Goal: Participate in discussion

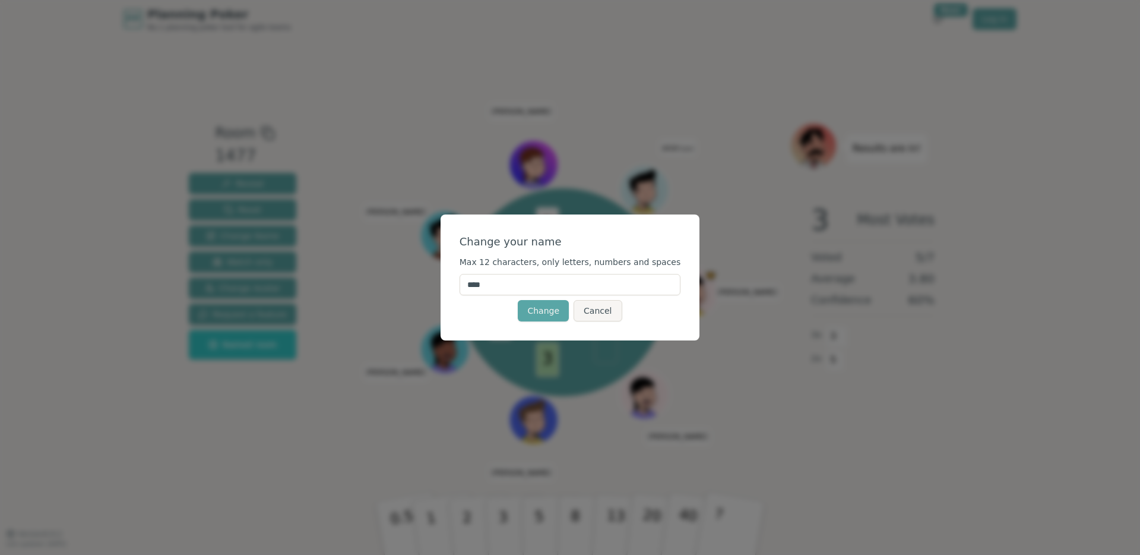
click at [542, 287] on input "****" at bounding box center [570, 284] width 221 height 21
type input "**"
click at [549, 314] on button "Change" at bounding box center [543, 310] width 51 height 21
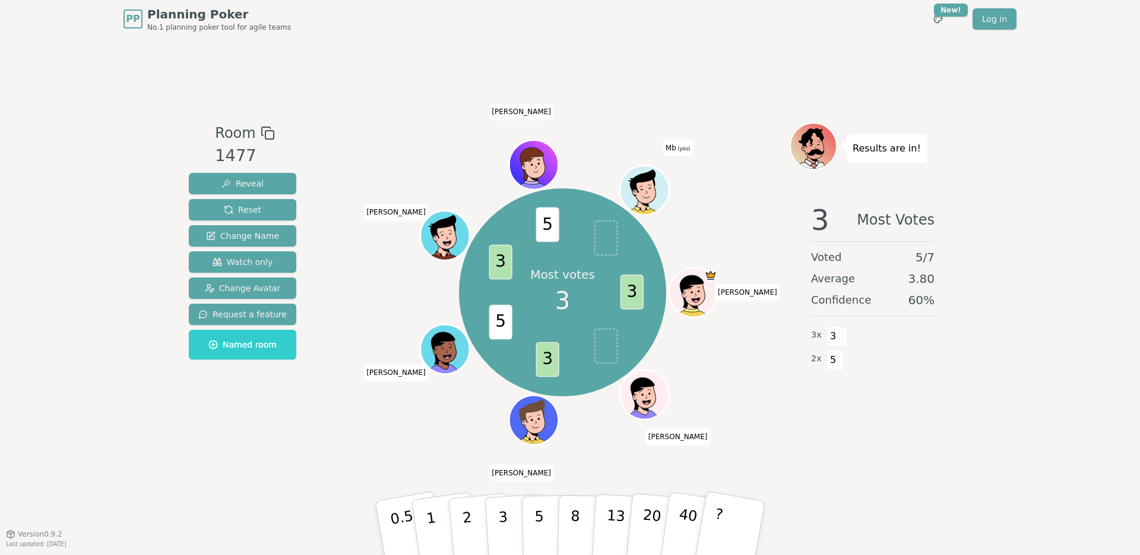
click at [813, 146] on icon at bounding box center [815, 152] width 17 height 12
click at [654, 197] on icon at bounding box center [647, 198] width 24 height 8
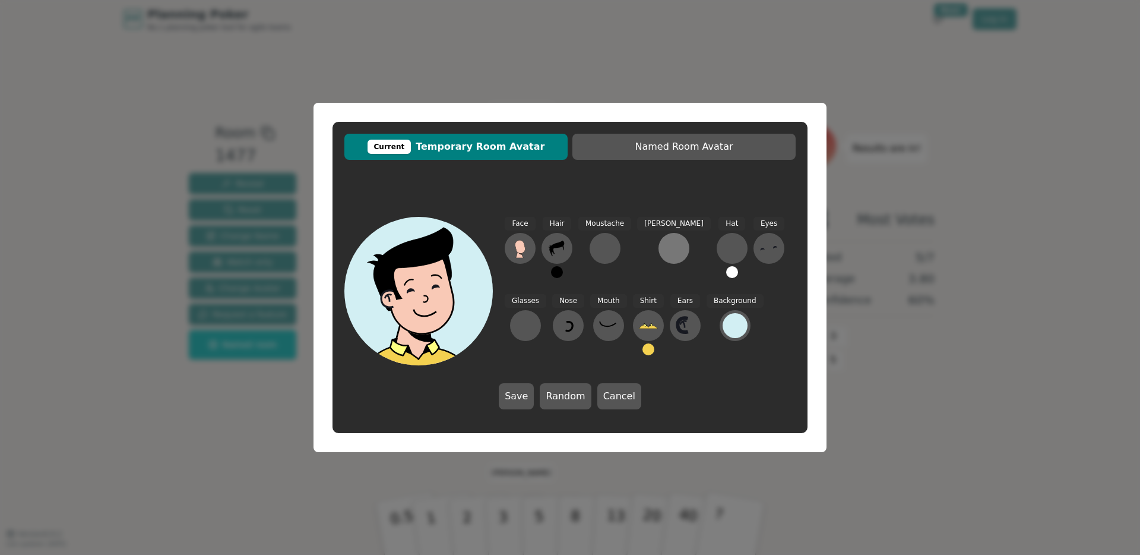
click at [664, 253] on div at bounding box center [673, 248] width 19 height 19
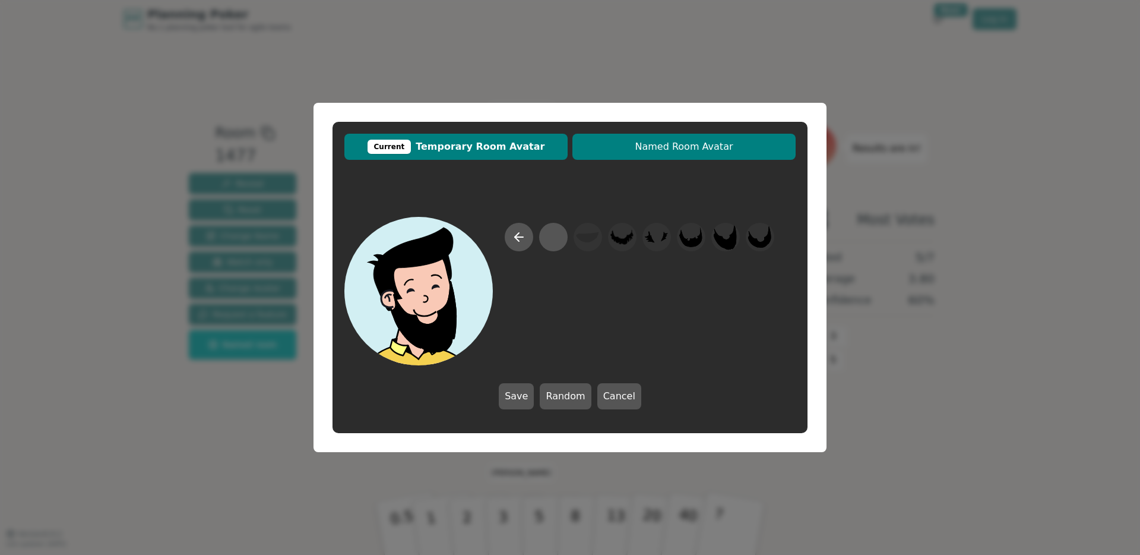
click at [694, 149] on span "Named Room Avatar" at bounding box center [683, 147] width 211 height 14
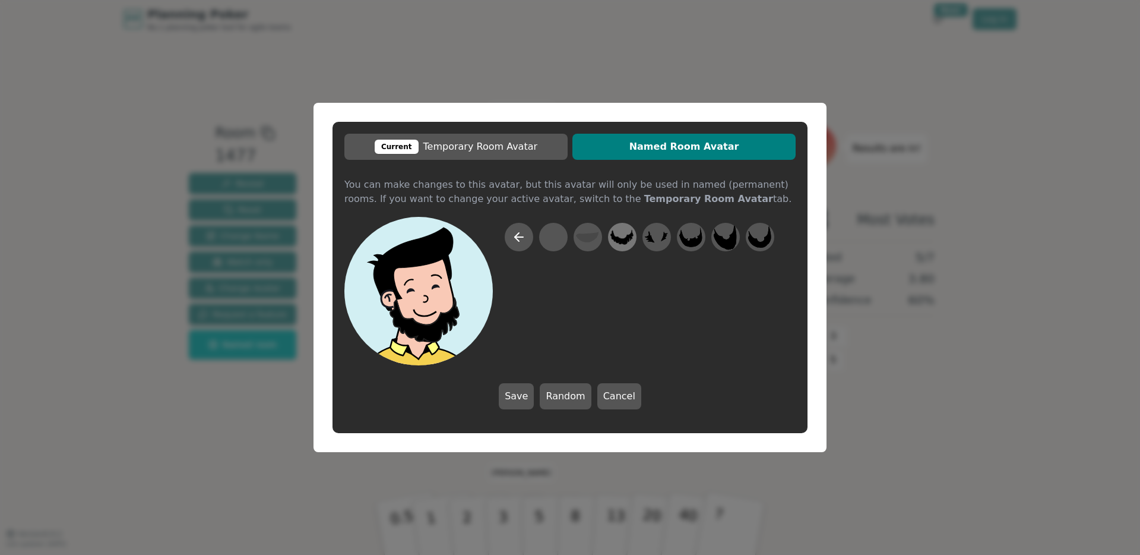
click at [623, 239] on icon at bounding box center [621, 236] width 23 height 15
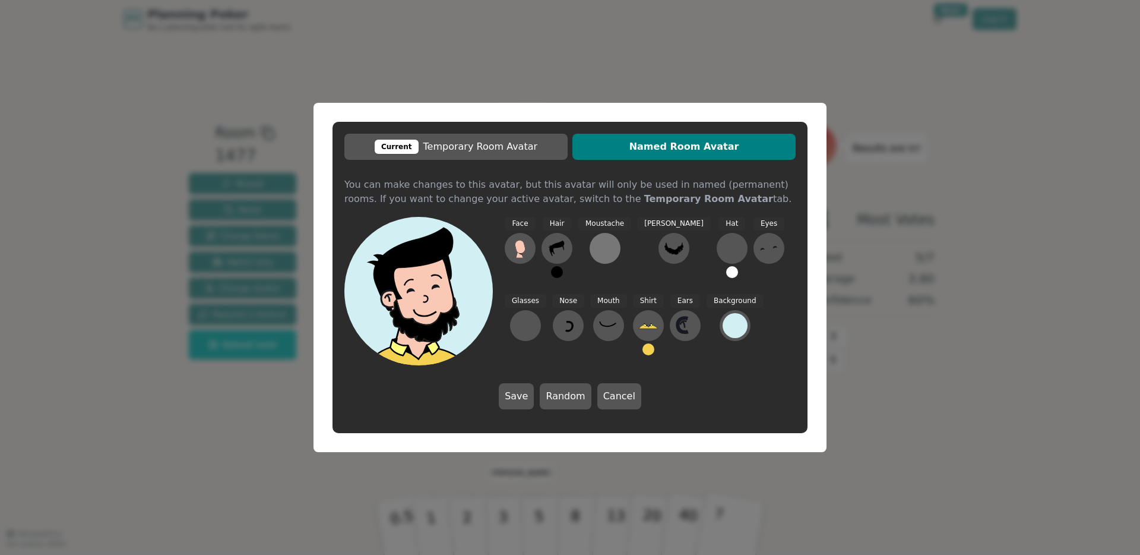
click at [614, 252] on button at bounding box center [605, 248] width 31 height 31
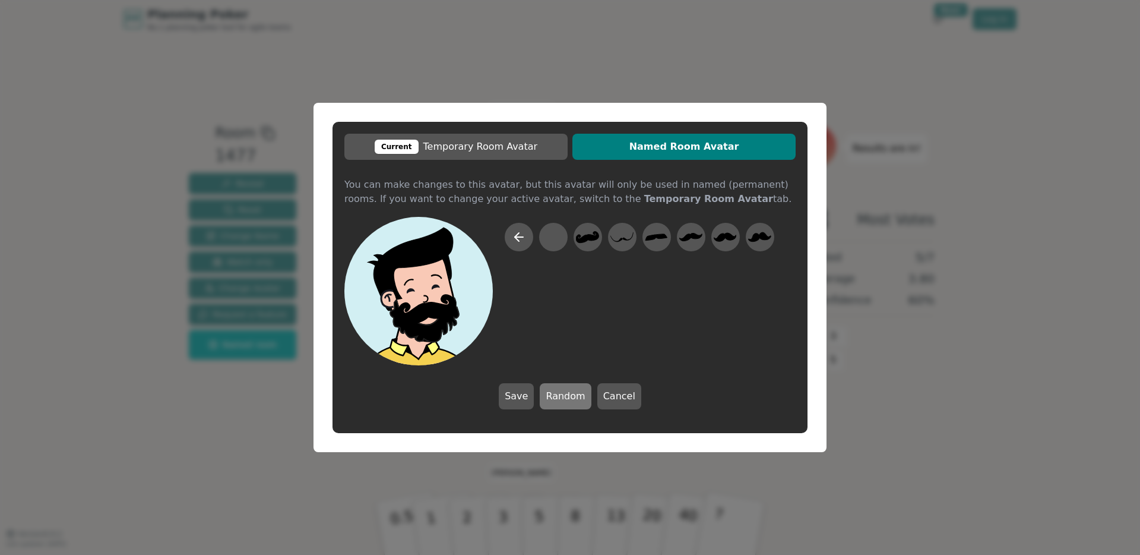
click at [562, 393] on button "Random" at bounding box center [565, 396] width 51 height 26
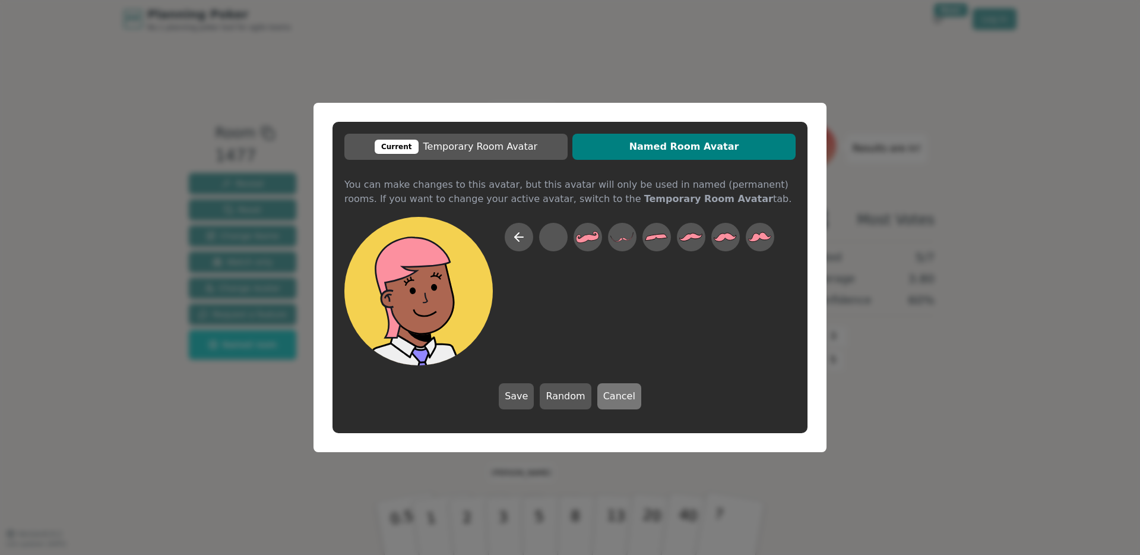
click at [604, 389] on button "Cancel" at bounding box center [619, 396] width 44 height 26
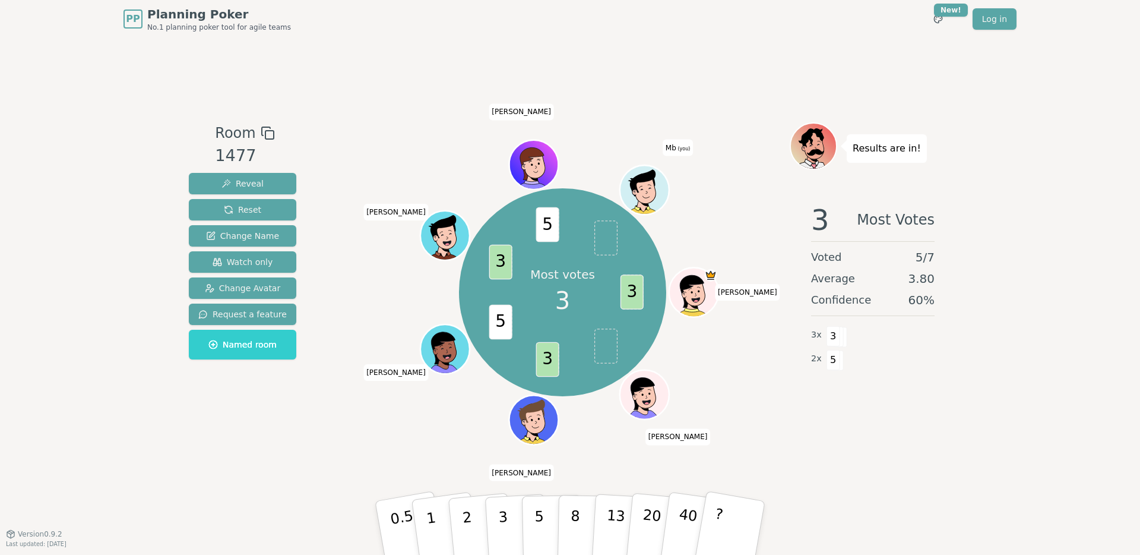
click at [86, 104] on div "PP Planning Poker No.1 planning poker tool for agile teams Toggle theme New! Lo…" at bounding box center [570, 277] width 1140 height 555
click at [1018, 138] on div "PP Planning Poker No.1 planning poker tool for agile teams Toggle theme New! Lo…" at bounding box center [570, 277] width 1140 height 555
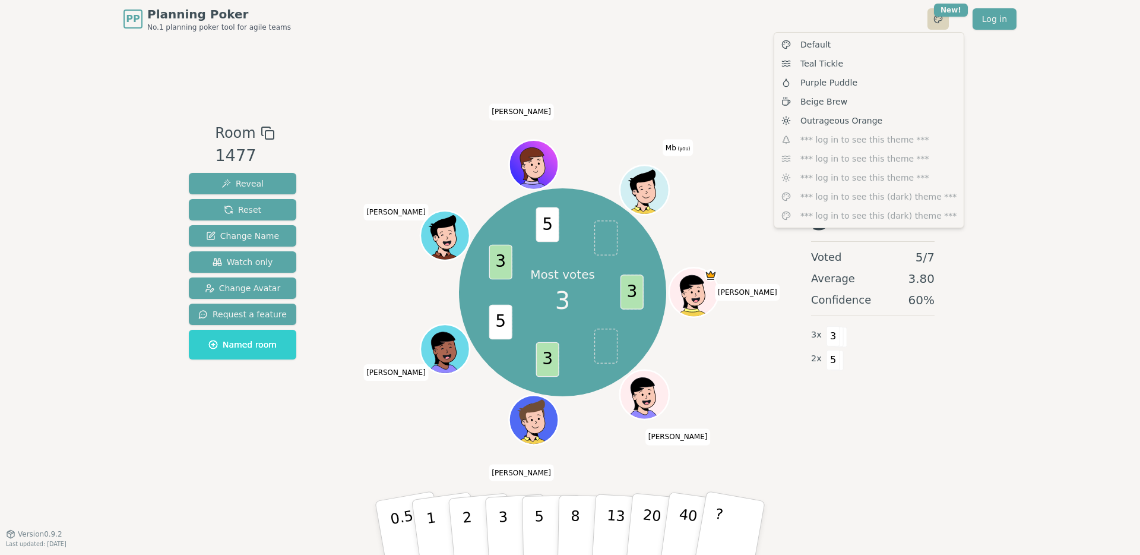
click at [944, 21] on html "PP Planning Poker No.1 planning poker tool for agile teams Toggle theme New! Lo…" at bounding box center [570, 277] width 1140 height 555
click at [879, 124] on div "Outrageous Orange" at bounding box center [869, 120] width 185 height 19
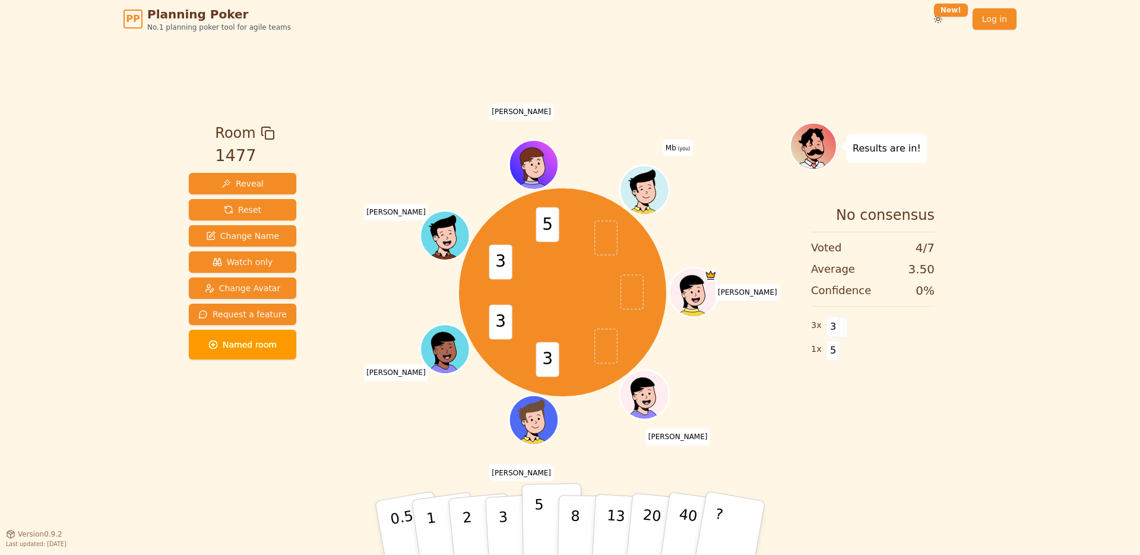
click at [546, 524] on button "5" at bounding box center [552, 528] width 61 height 90
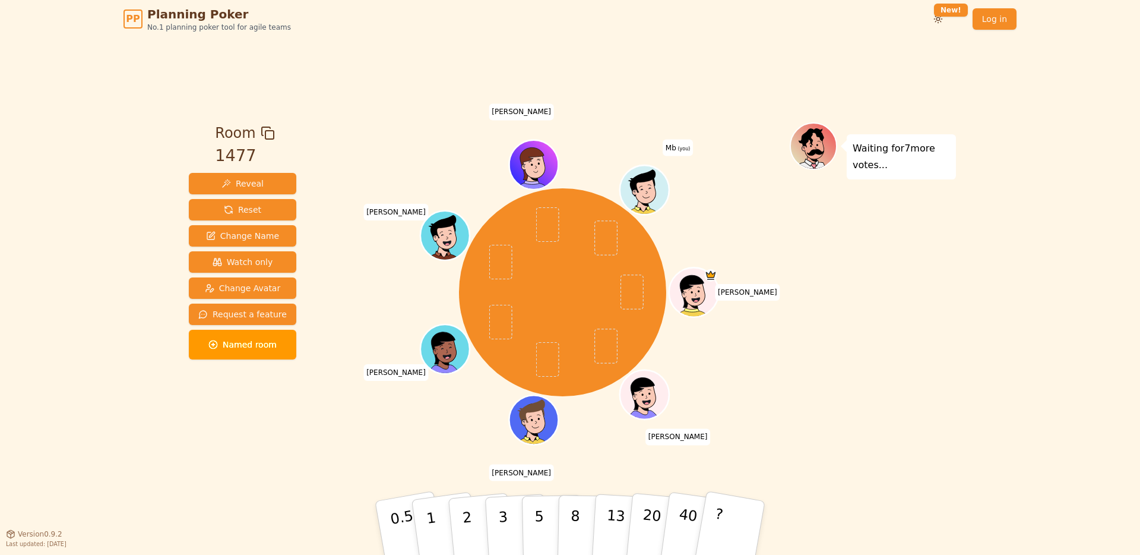
click at [879, 373] on div "Waiting for 7 more votes..." at bounding box center [873, 285] width 166 height 327
click at [942, 6] on html "PP Planning Poker No.1 planning poker tool for agile teams Toggle theme New! Lo…" at bounding box center [570, 277] width 1140 height 555
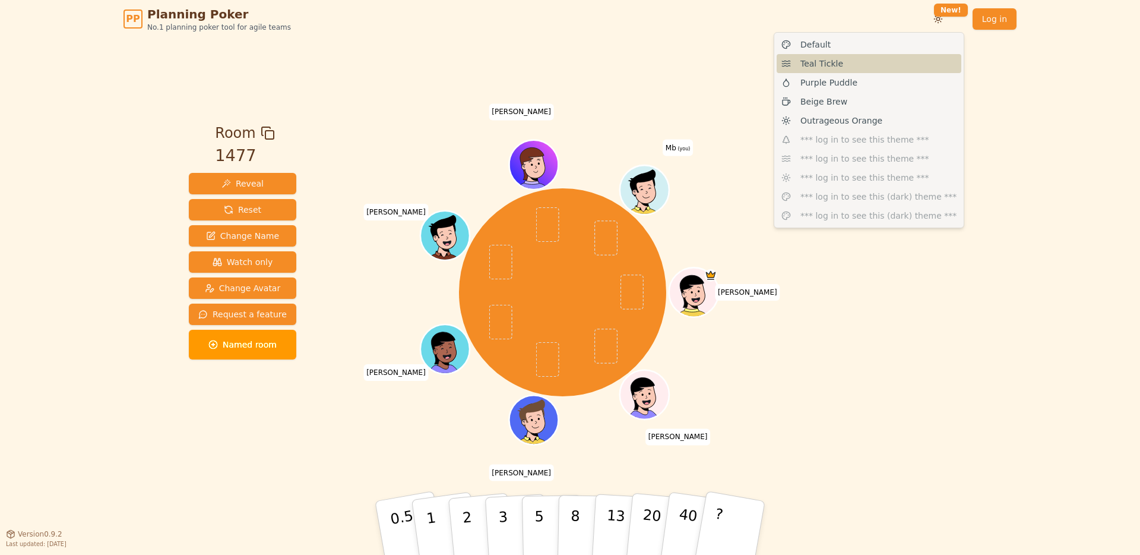
click at [837, 62] on span "Teal Tickle" at bounding box center [821, 64] width 43 height 12
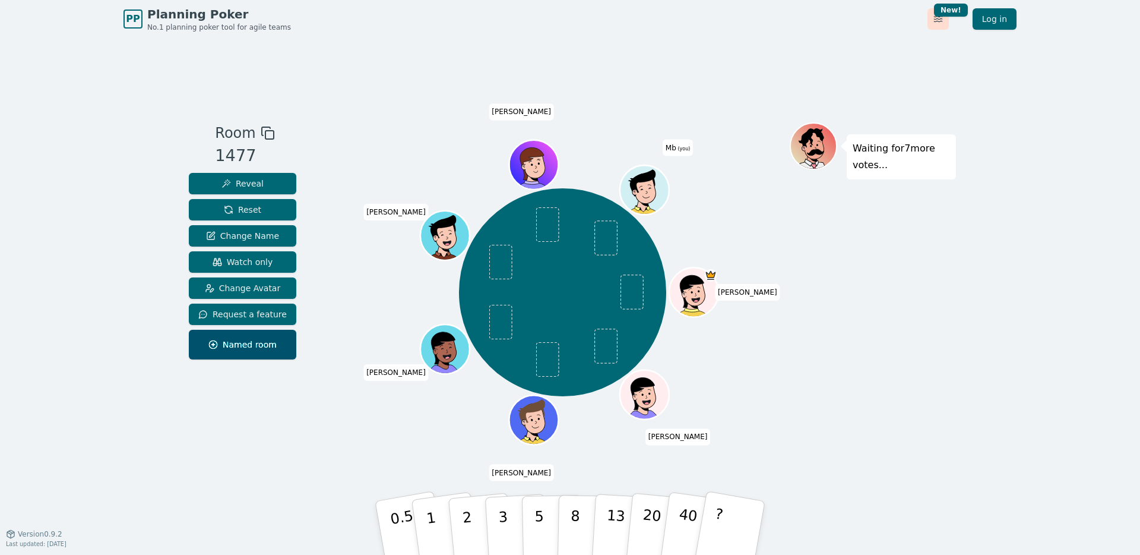
click at [941, 17] on html "PP Planning Poker No.1 planning poker tool for agile teams Toggle theme New! Lo…" at bounding box center [570, 277] width 1140 height 555
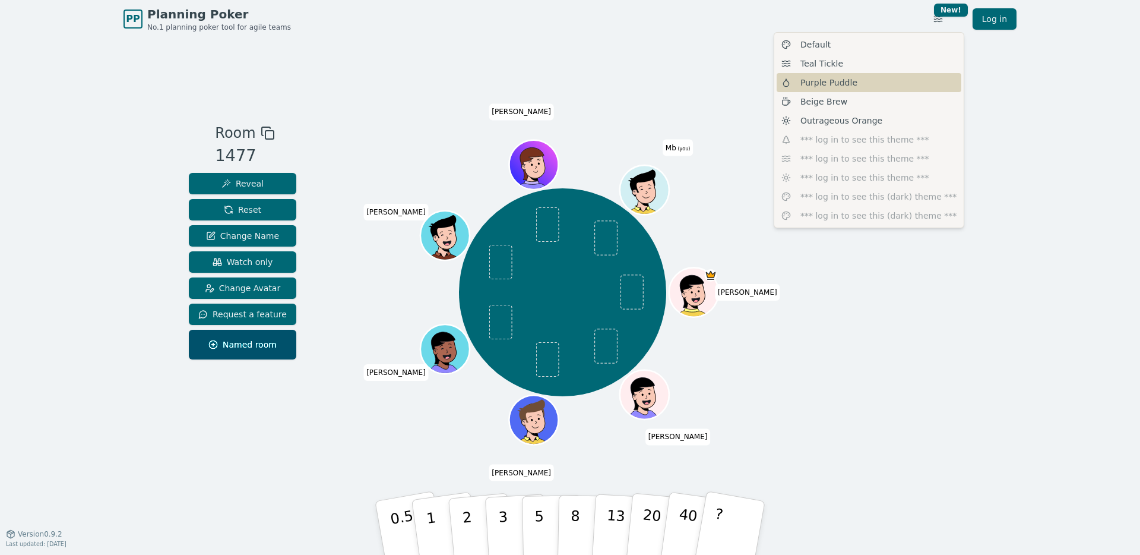
click at [885, 83] on div "Purple Puddle" at bounding box center [869, 82] width 185 height 19
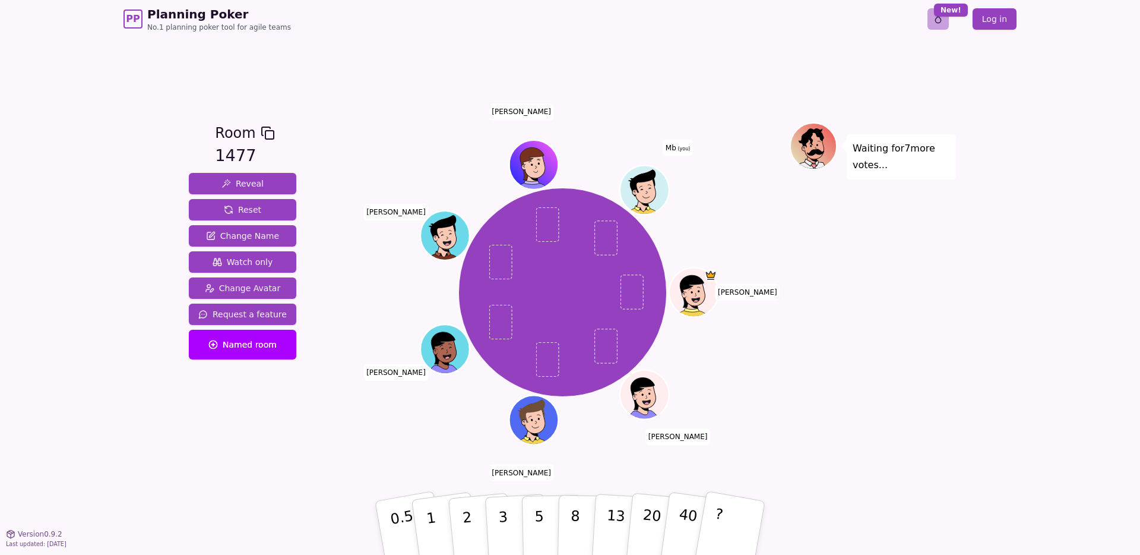
click at [940, 19] on html "PP Planning Poker No.1 planning poker tool for agile teams Toggle theme New! Lo…" at bounding box center [570, 277] width 1140 height 555
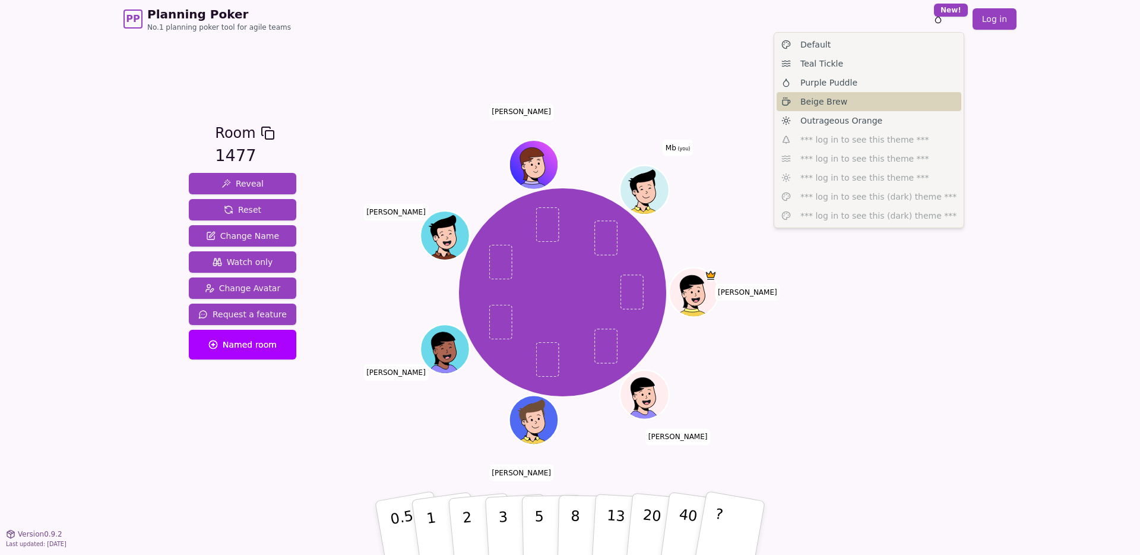
click at [872, 105] on div "Beige Brew" at bounding box center [869, 101] width 185 height 19
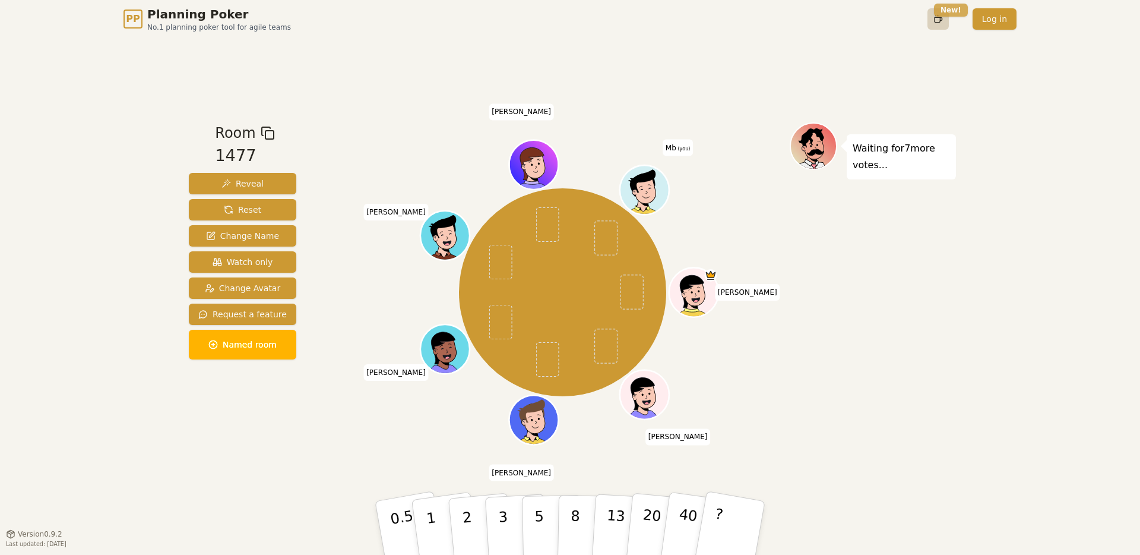
click at [942, 12] on html "PP Planning Poker No.1 planning poker tool for agile teams Toggle theme New! Lo…" at bounding box center [570, 277] width 1140 height 555
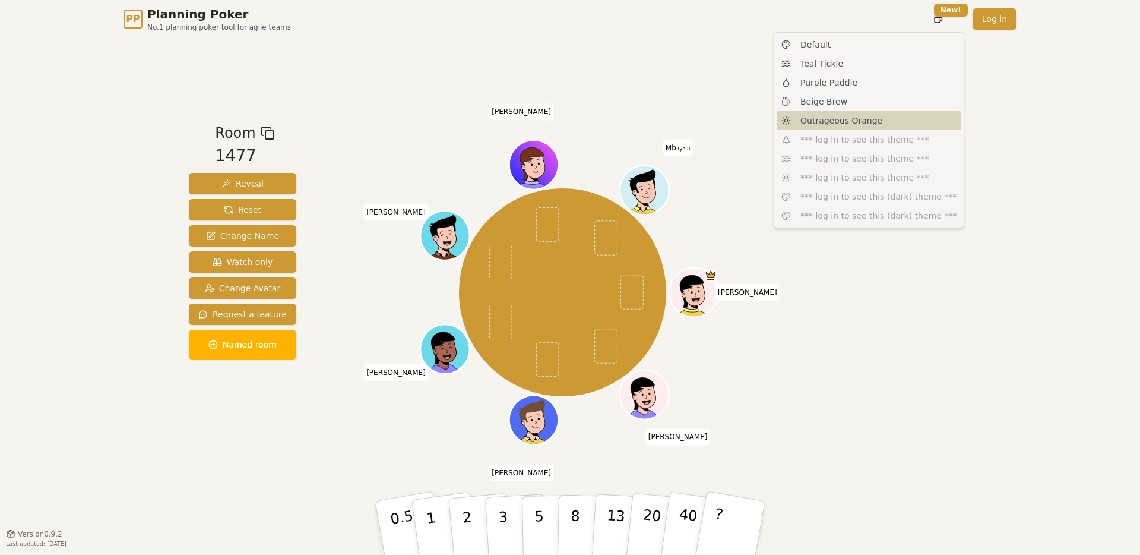
click at [865, 122] on span "Outrageous Orange" at bounding box center [841, 121] width 82 height 12
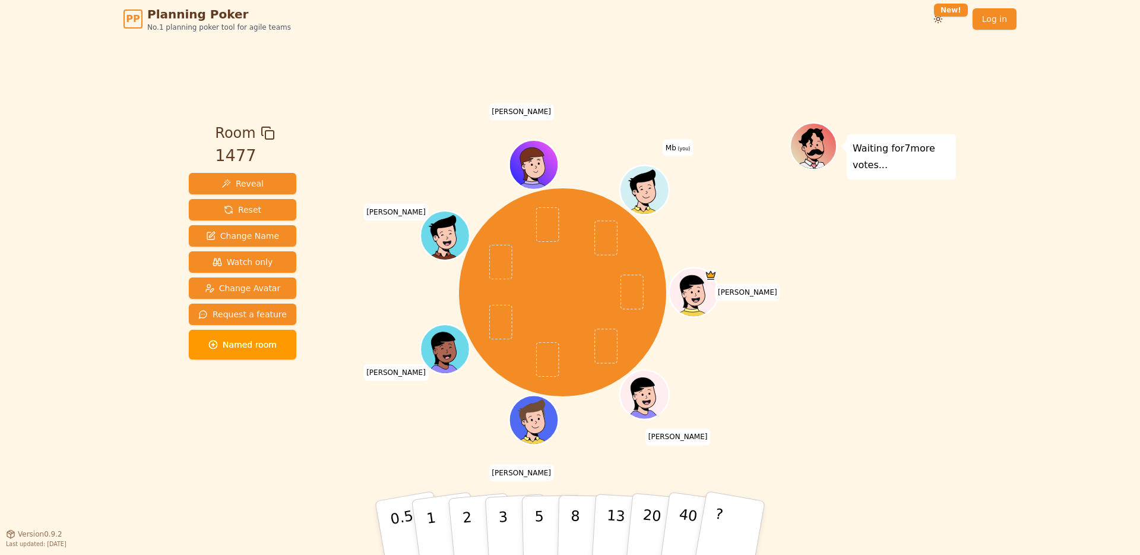
click at [644, 188] on icon at bounding box center [646, 189] width 48 height 6
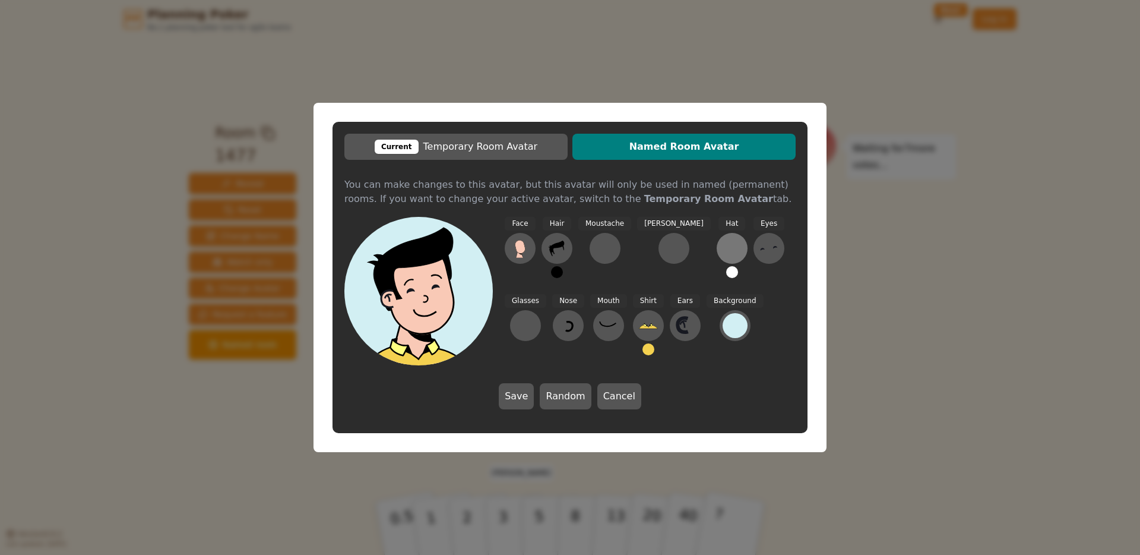
click at [723, 244] on div at bounding box center [732, 248] width 19 height 19
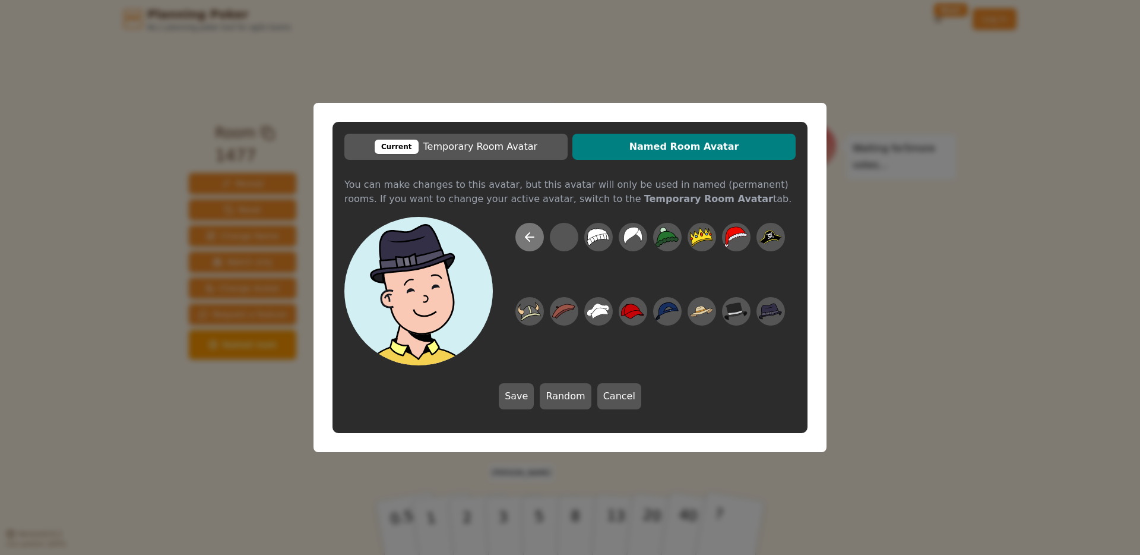
click at [536, 232] on icon at bounding box center [530, 237] width 14 height 14
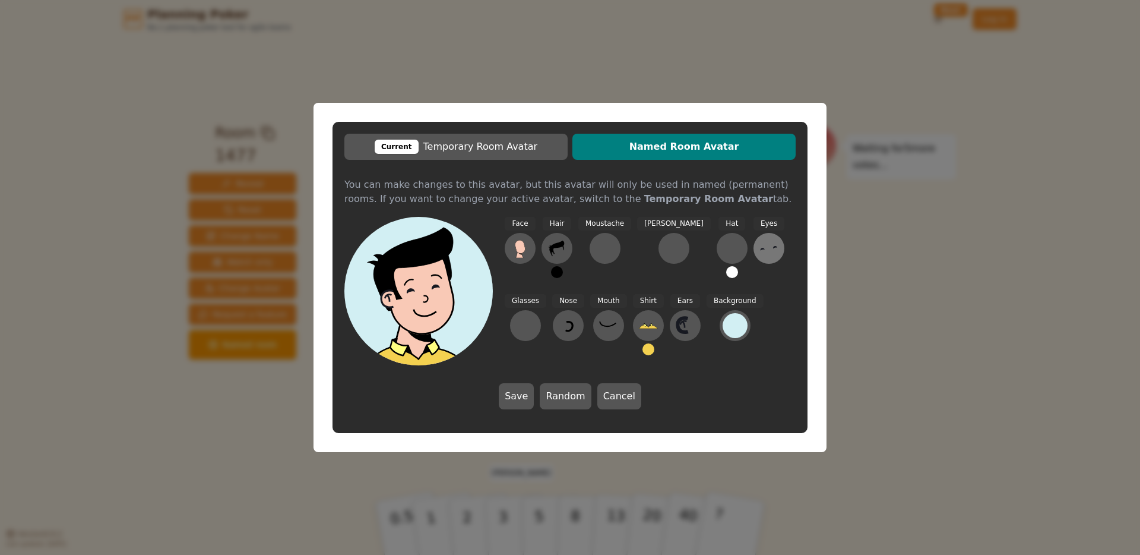
click at [759, 249] on icon at bounding box center [768, 248] width 19 height 19
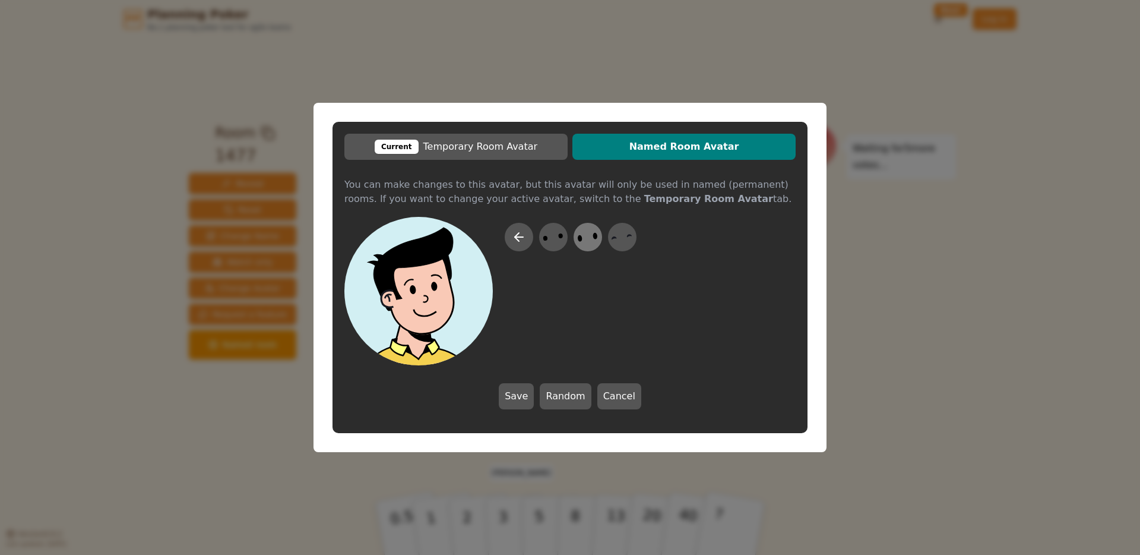
click at [591, 242] on icon at bounding box center [587, 237] width 23 height 27
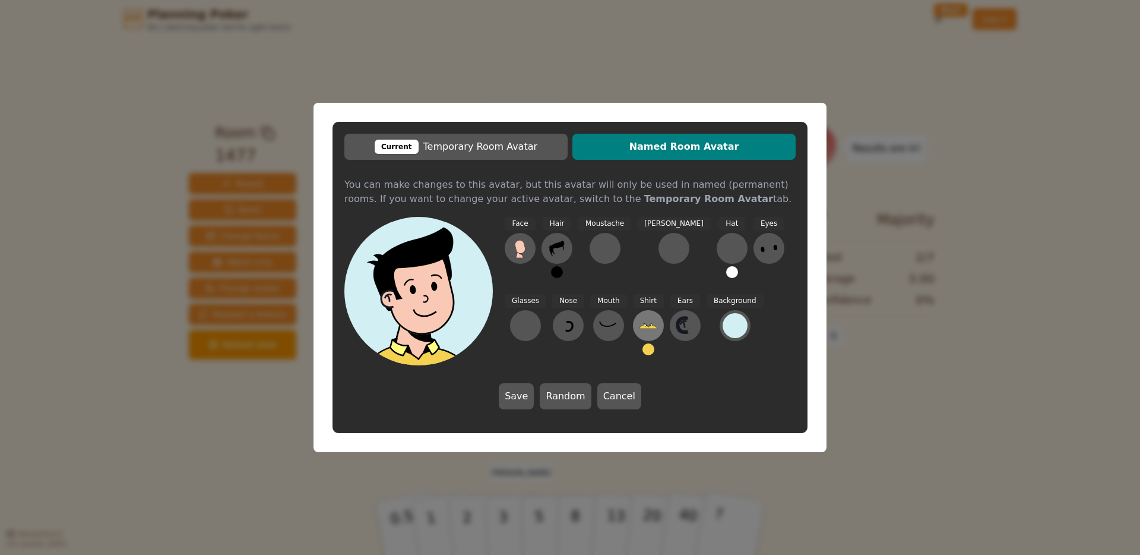
click at [639, 330] on icon at bounding box center [648, 325] width 19 height 19
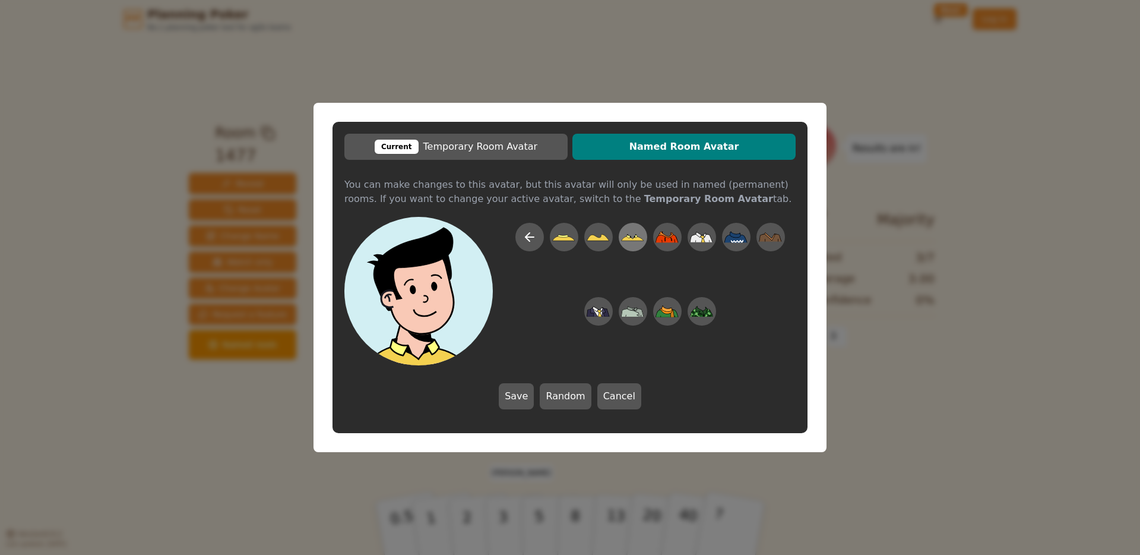
click at [638, 238] on icon at bounding box center [633, 238] width 23 height 5
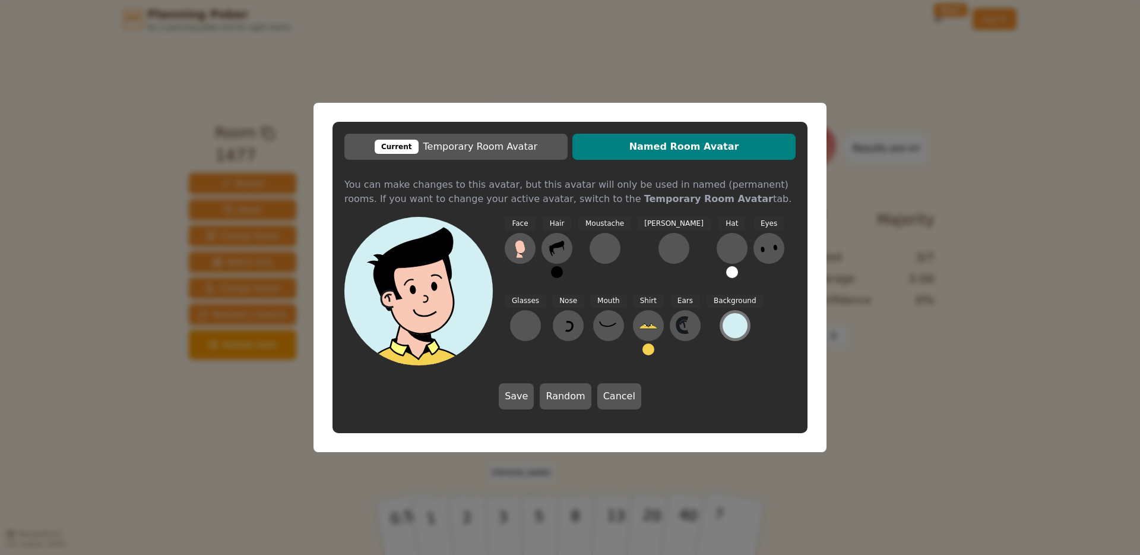
click at [723, 327] on div at bounding box center [735, 325] width 25 height 25
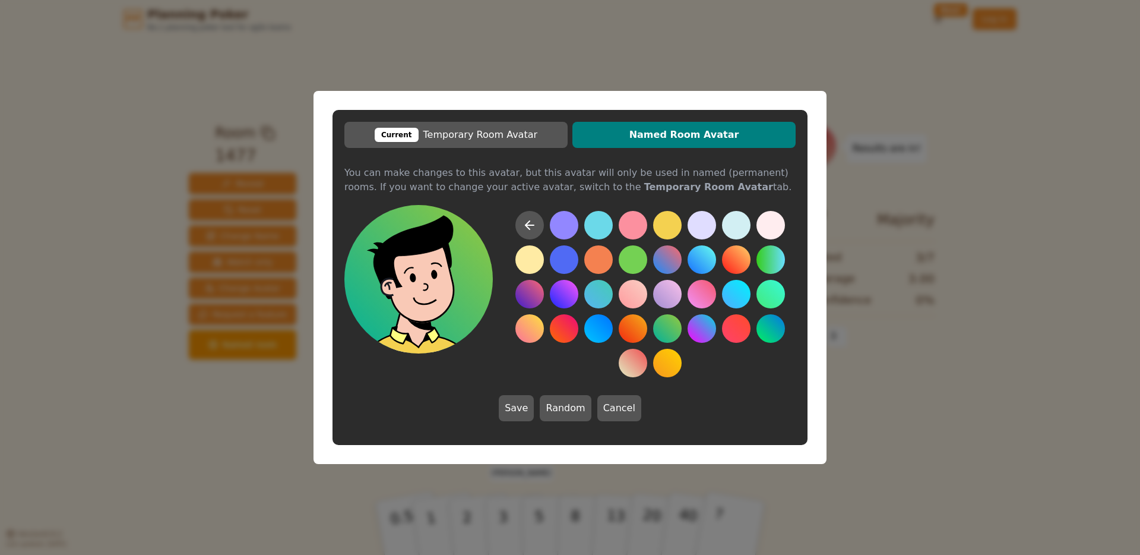
click at [675, 330] on button at bounding box center [667, 328] width 29 height 29
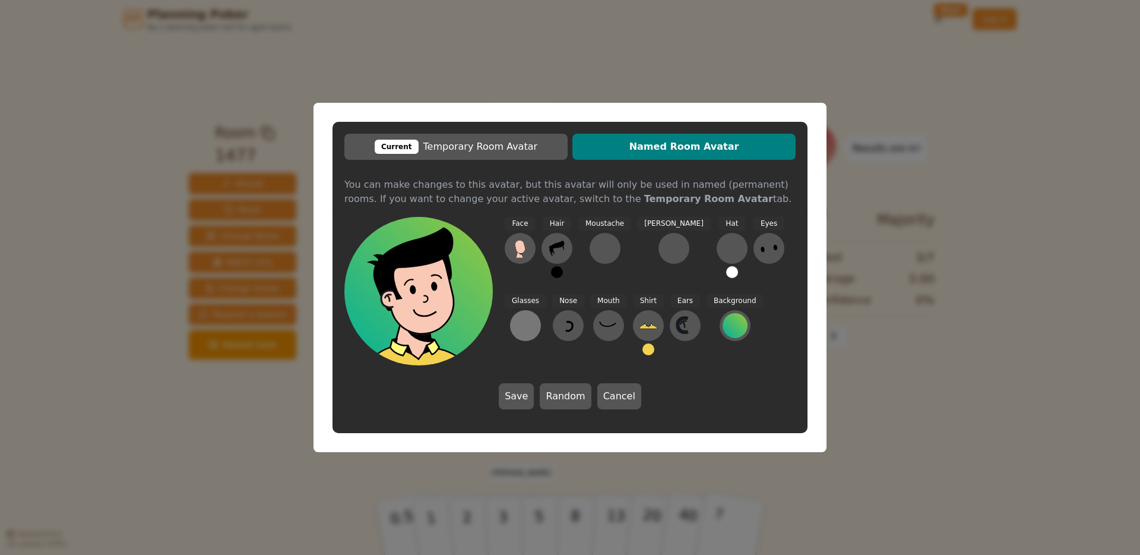
click at [535, 316] on div at bounding box center [525, 325] width 19 height 19
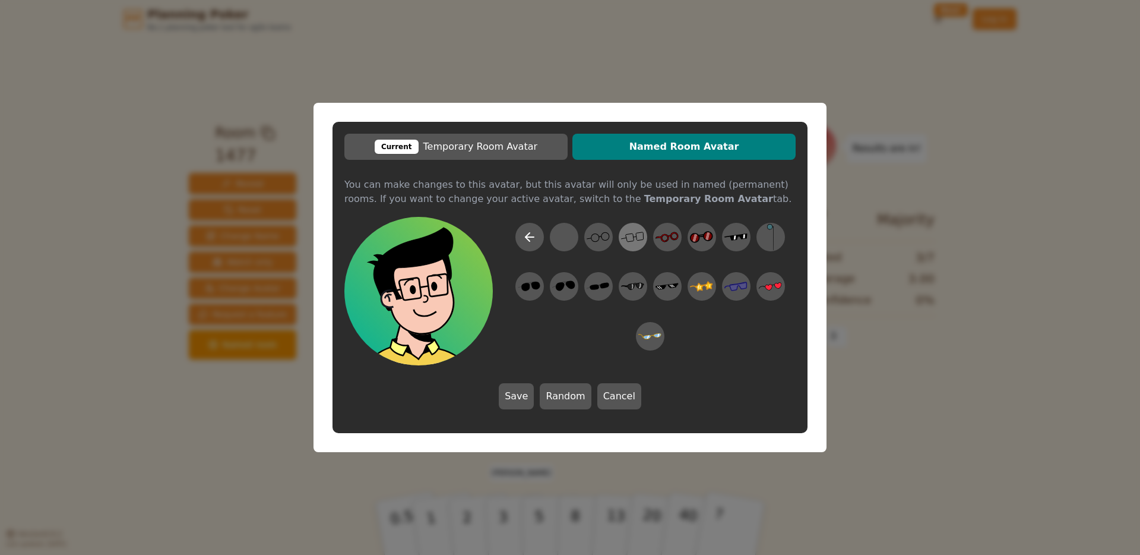
click at [637, 236] on icon at bounding box center [635, 236] width 3 height 1
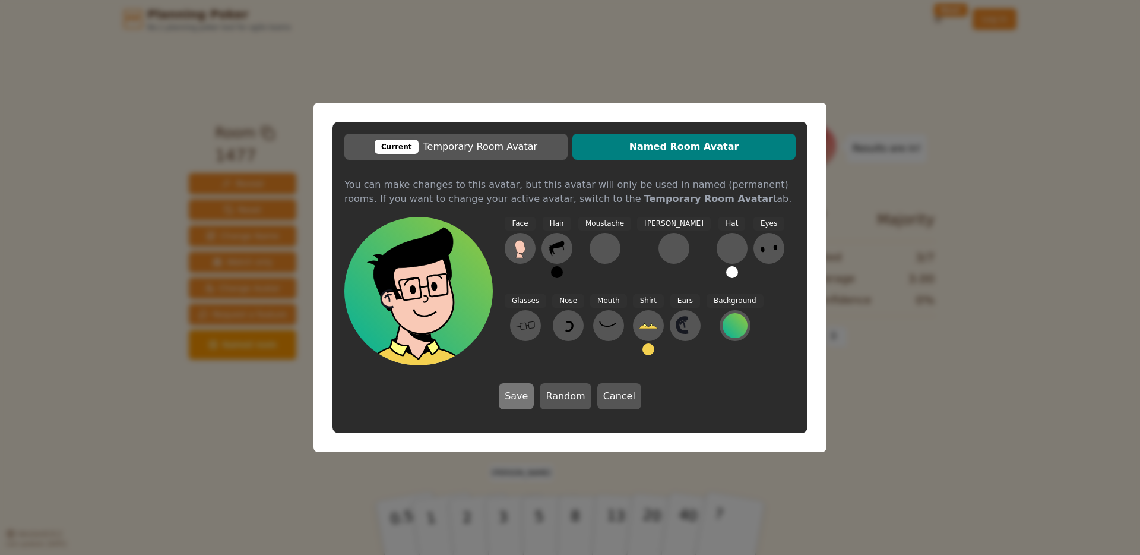
click at [515, 396] on button "Save" at bounding box center [516, 396] width 35 height 26
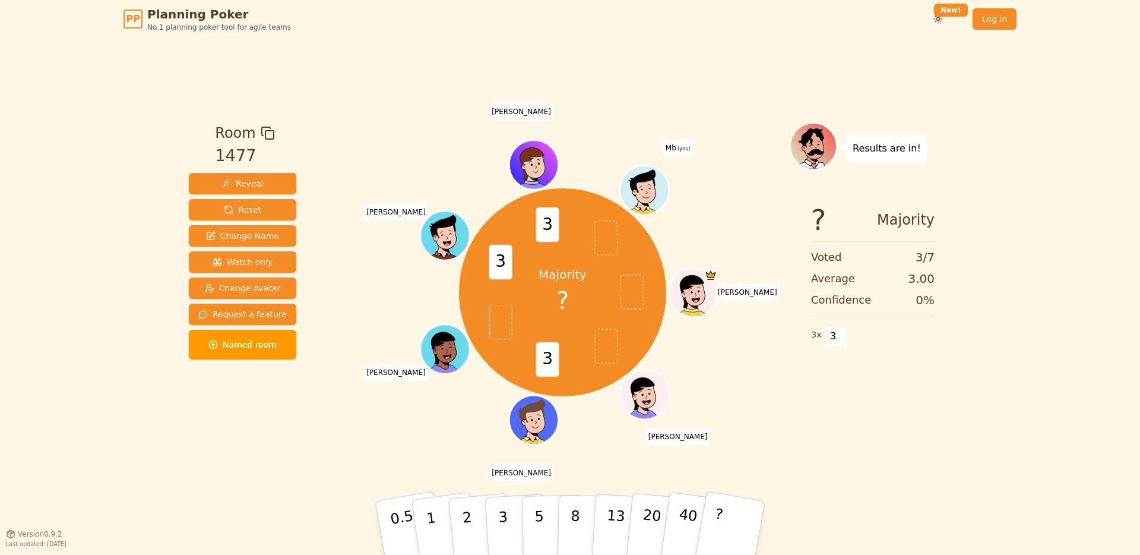
click at [643, 188] on icon at bounding box center [646, 189] width 48 height 6
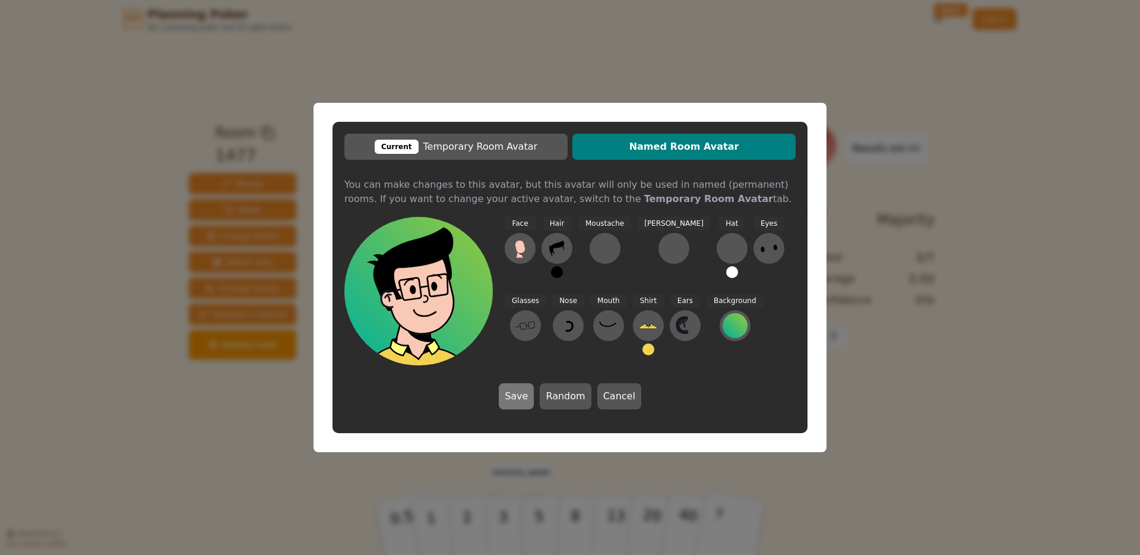
click at [519, 401] on button "Save" at bounding box center [516, 396] width 35 height 26
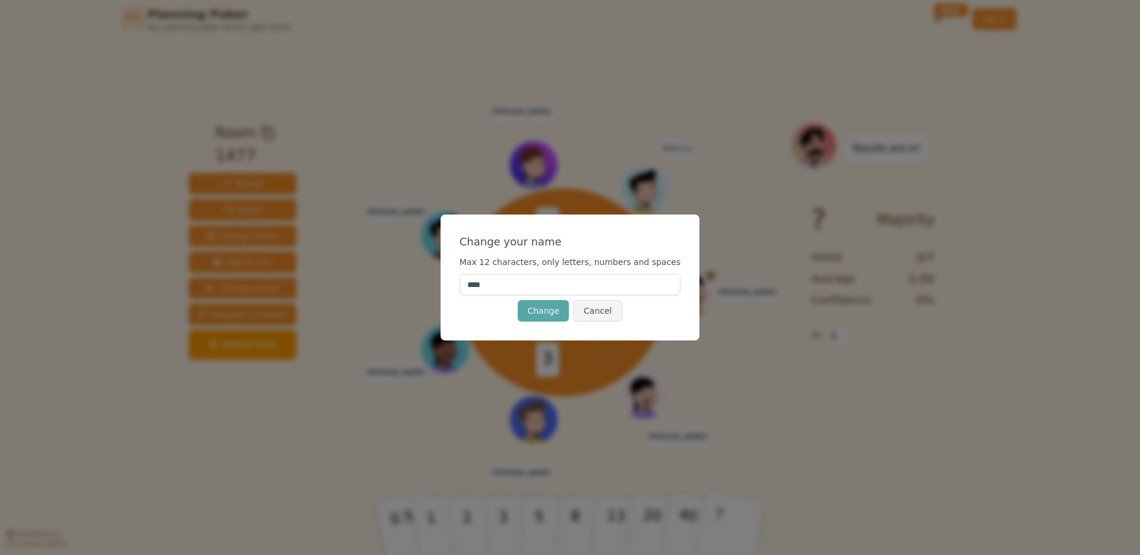
drag, startPoint x: 568, startPoint y: 223, endPoint x: 568, endPoint y: 268, distance: 45.1
click at [568, 228] on div "Change your name Max 12 characters, only letters, numbers and spaces **** Chang…" at bounding box center [570, 277] width 259 height 126
click at [602, 294] on input "****" at bounding box center [570, 284] width 221 height 21
click at [599, 315] on button "Cancel" at bounding box center [598, 310] width 48 height 21
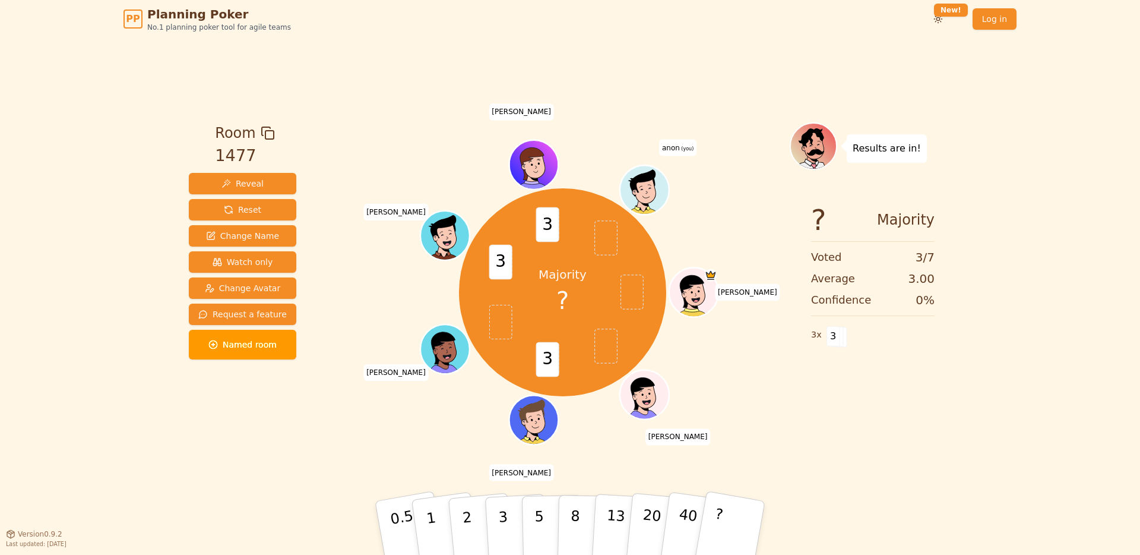
click at [679, 153] on span "anon (you)" at bounding box center [677, 147] width 37 height 17
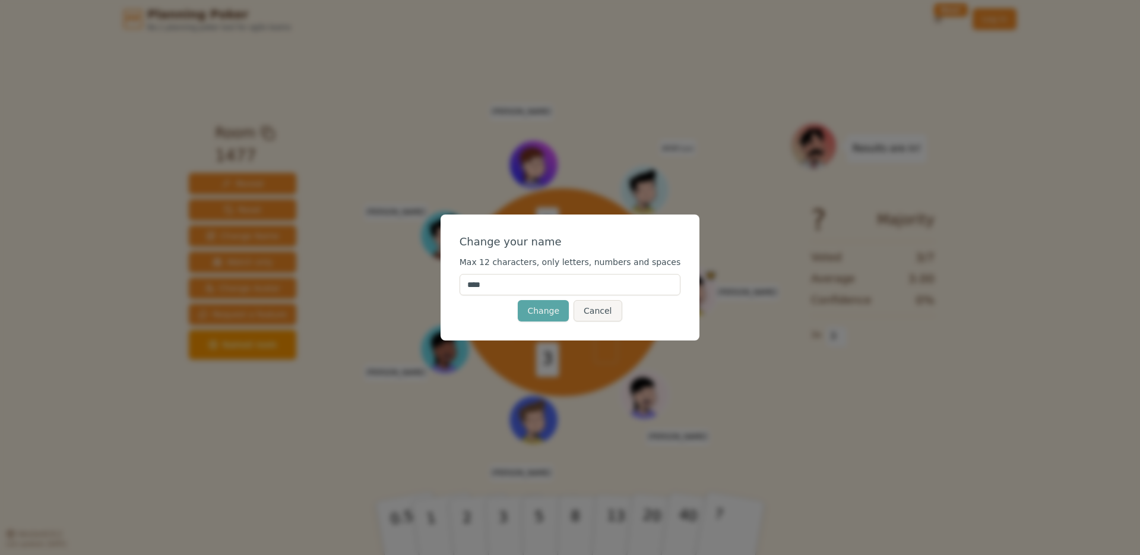
click at [564, 287] on input "****" at bounding box center [570, 284] width 221 height 21
type input "*"
type input "**"
click button "Change" at bounding box center [543, 310] width 51 height 21
